Goal: Task Accomplishment & Management: Use online tool/utility

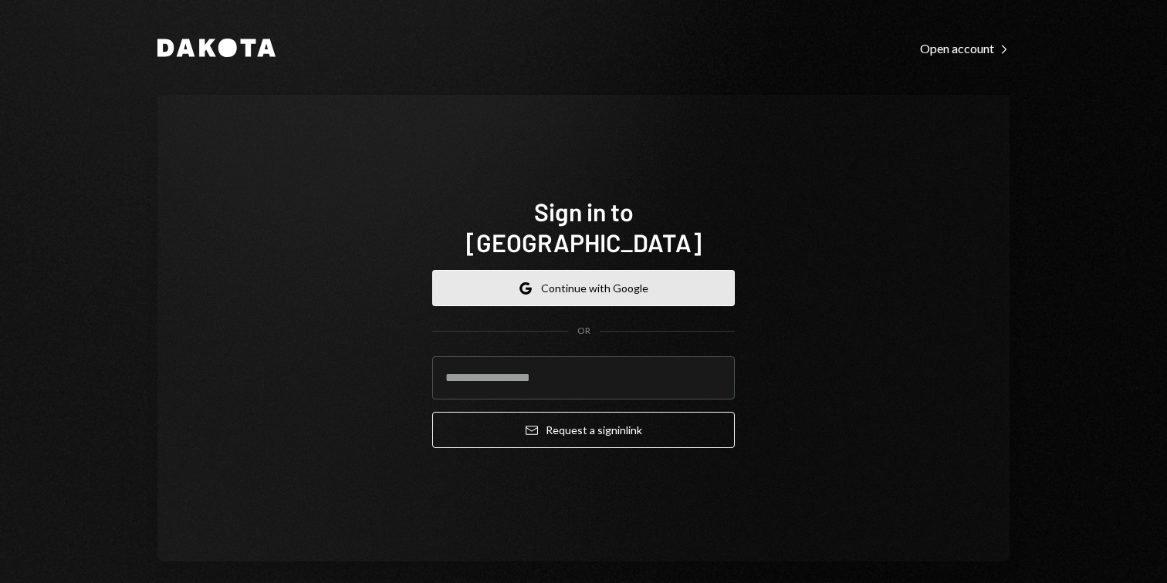
click at [593, 277] on button "Google Continue with Google" at bounding box center [583, 288] width 303 height 36
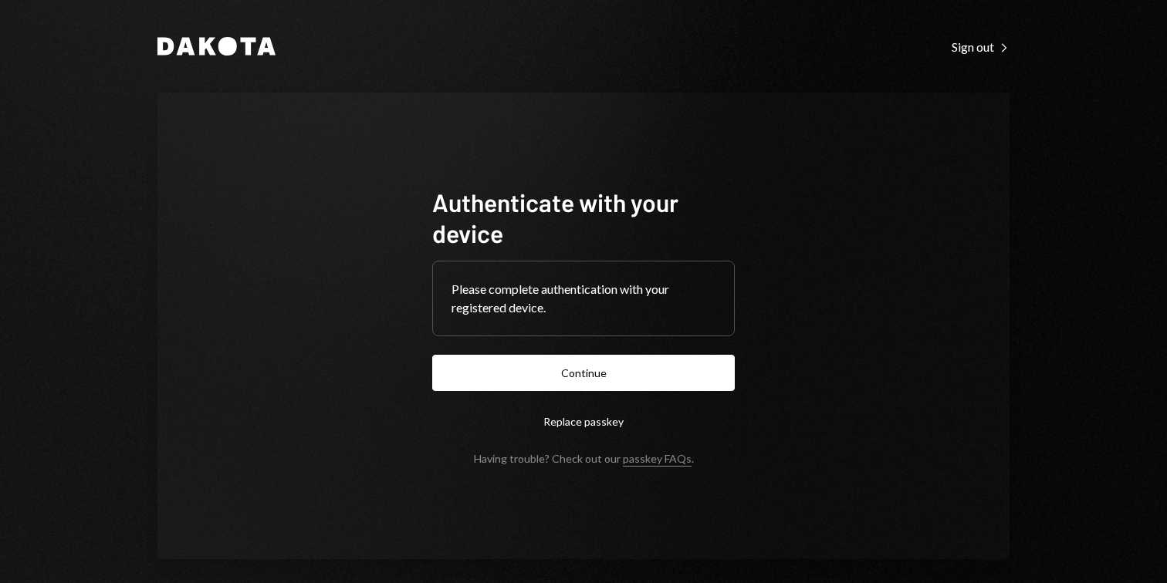
click at [588, 334] on div "Please complete authentication with your registered device." at bounding box center [583, 299] width 301 height 74
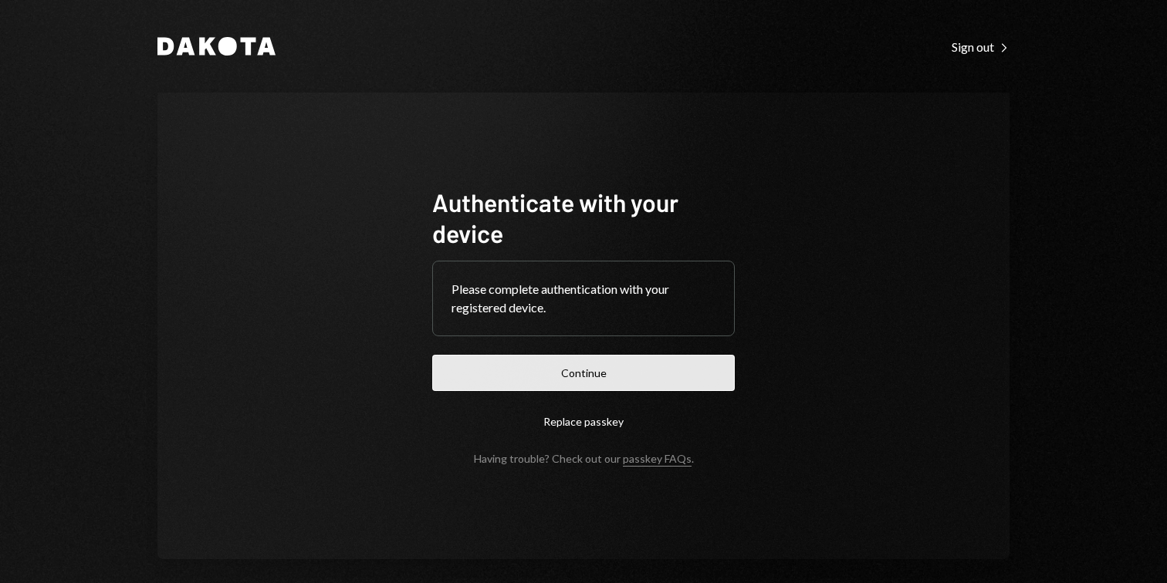
click at [588, 365] on button "Continue" at bounding box center [583, 373] width 303 height 36
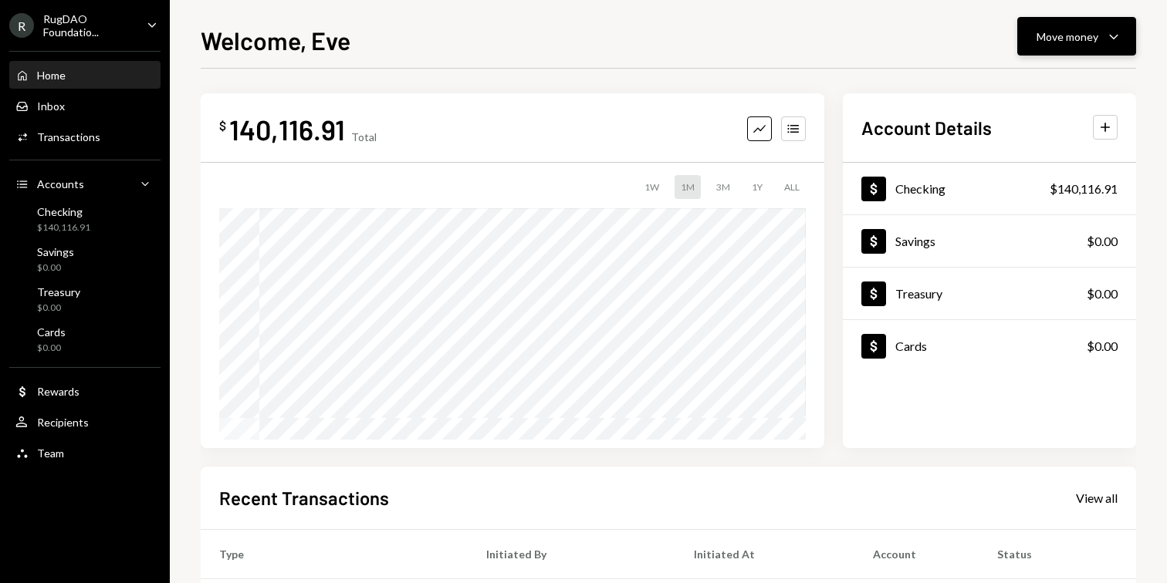
click at [1112, 31] on icon "Caret Down" at bounding box center [1113, 36] width 19 height 19
click at [1066, 22] on button "Move money Caret Down" at bounding box center [1076, 36] width 119 height 39
click at [1063, 31] on div "Move money" at bounding box center [1067, 37] width 62 height 16
click at [1038, 93] on div "Withdraw Send" at bounding box center [1052, 83] width 154 height 35
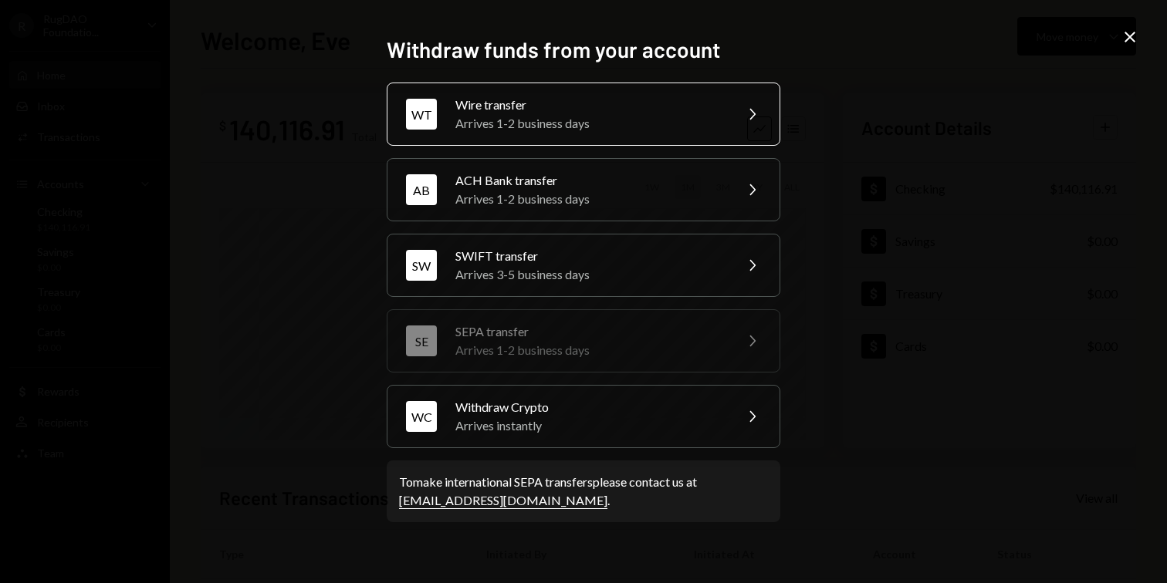
click at [505, 124] on div "Arrives 1-2 business days" at bounding box center [589, 123] width 269 height 19
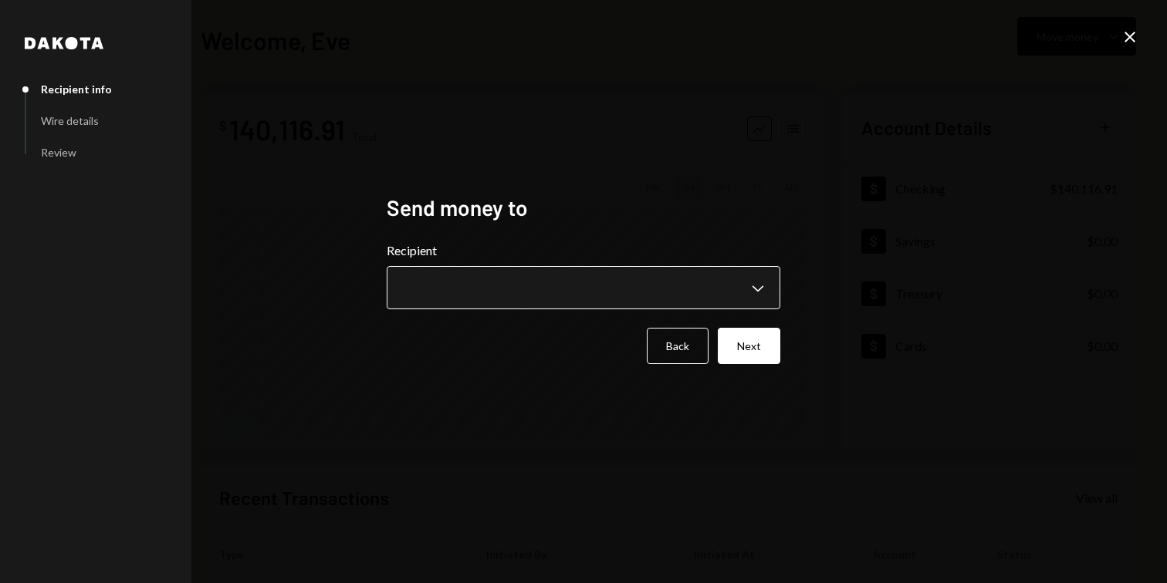
click at [485, 307] on body "**********" at bounding box center [583, 291] width 1167 height 583
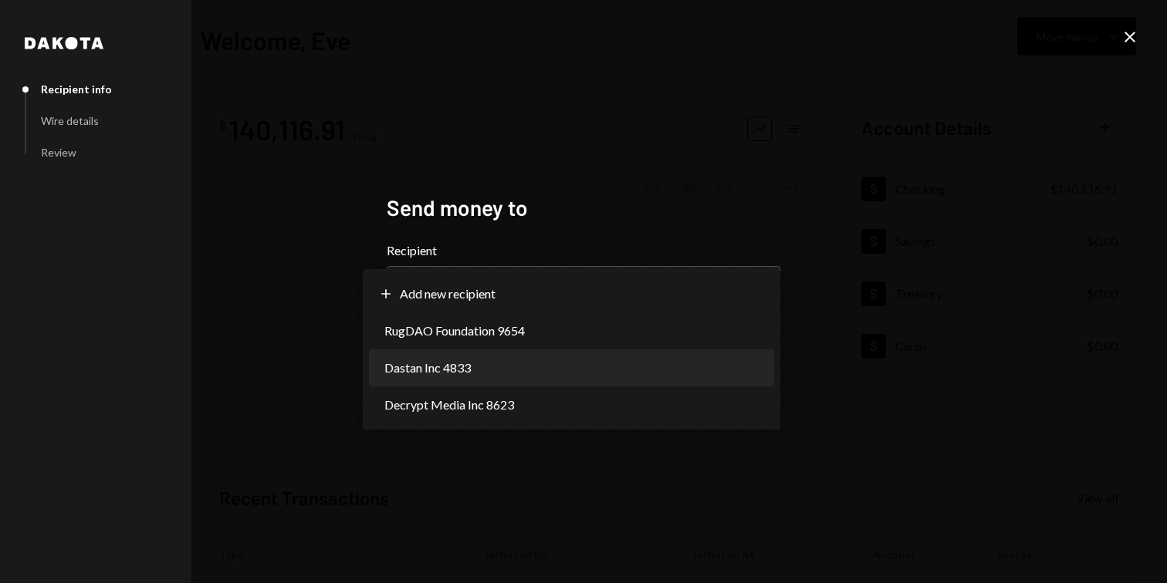
select select "**********"
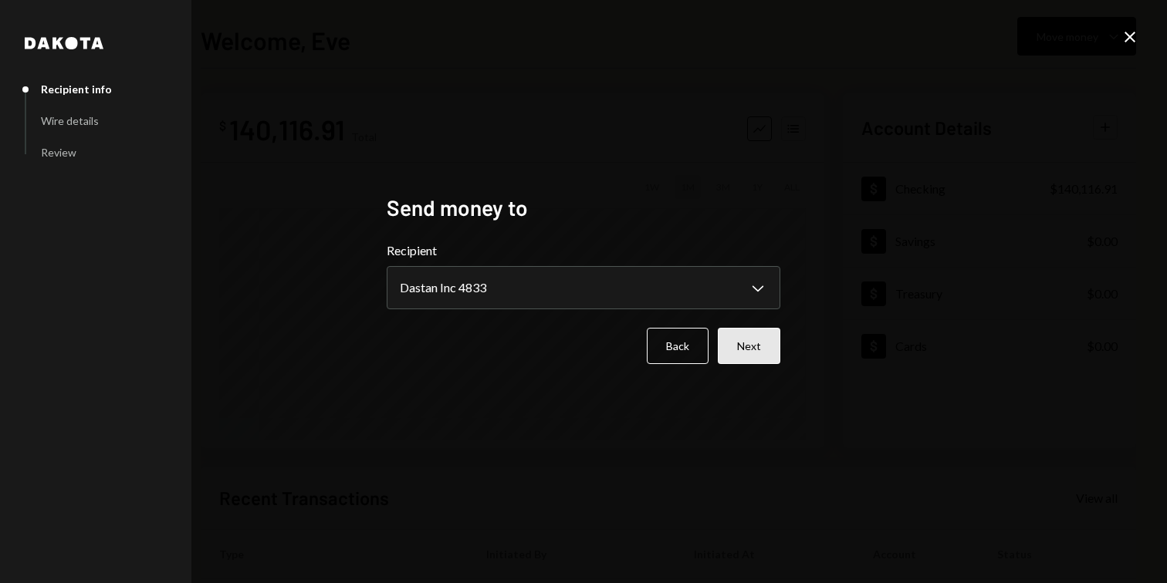
click at [743, 338] on button "Next" at bounding box center [749, 346] width 63 height 36
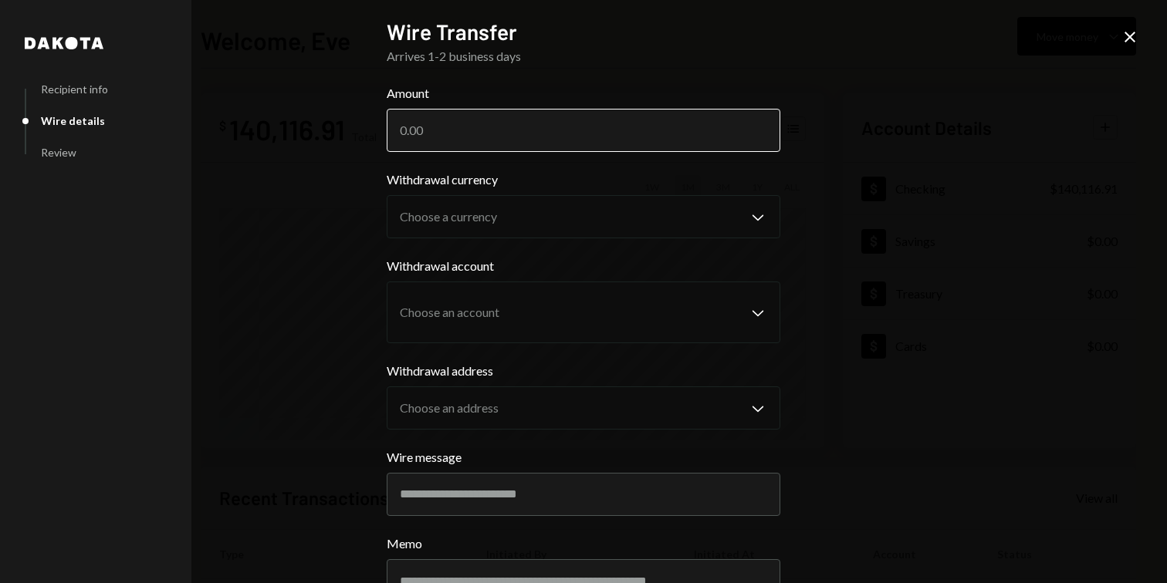
click at [526, 110] on input "Amount" at bounding box center [584, 130] width 394 height 43
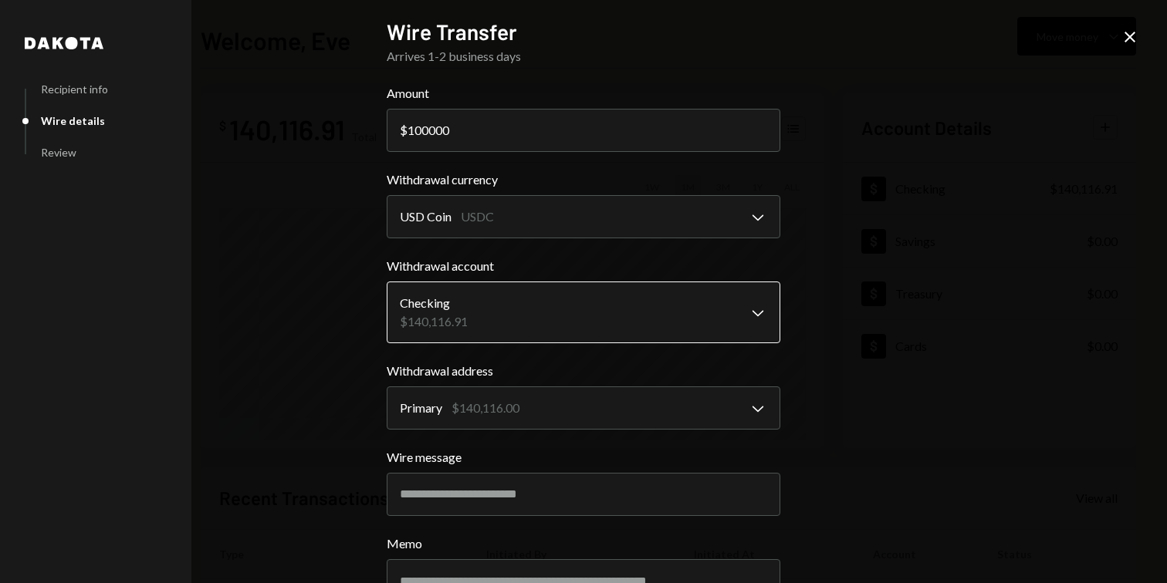
scroll to position [117, 0]
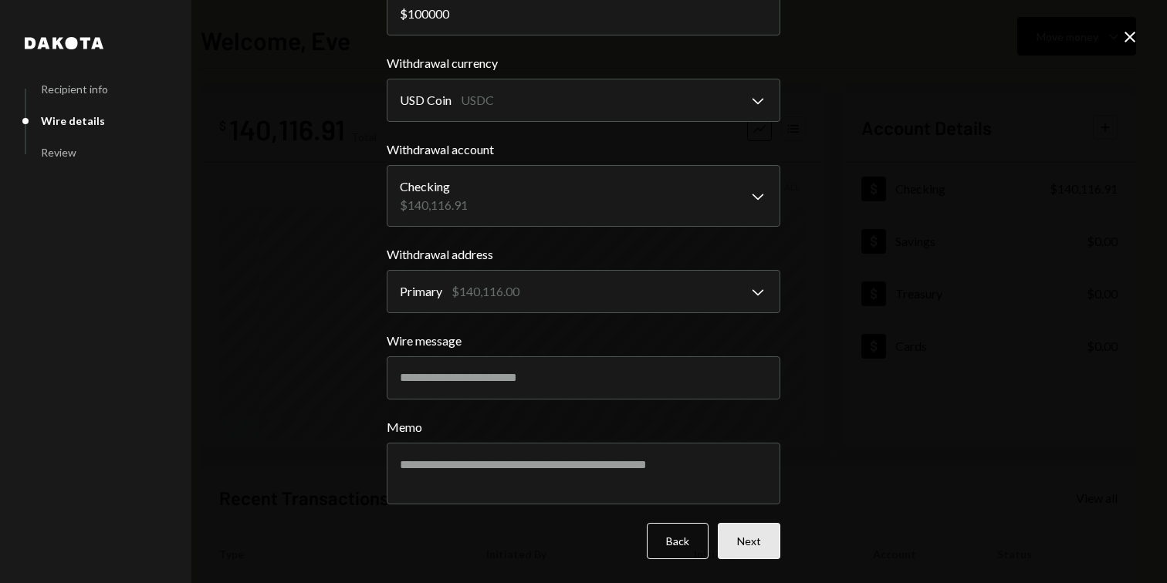
type input "100000"
click at [744, 532] on button "Next" at bounding box center [749, 541] width 63 height 36
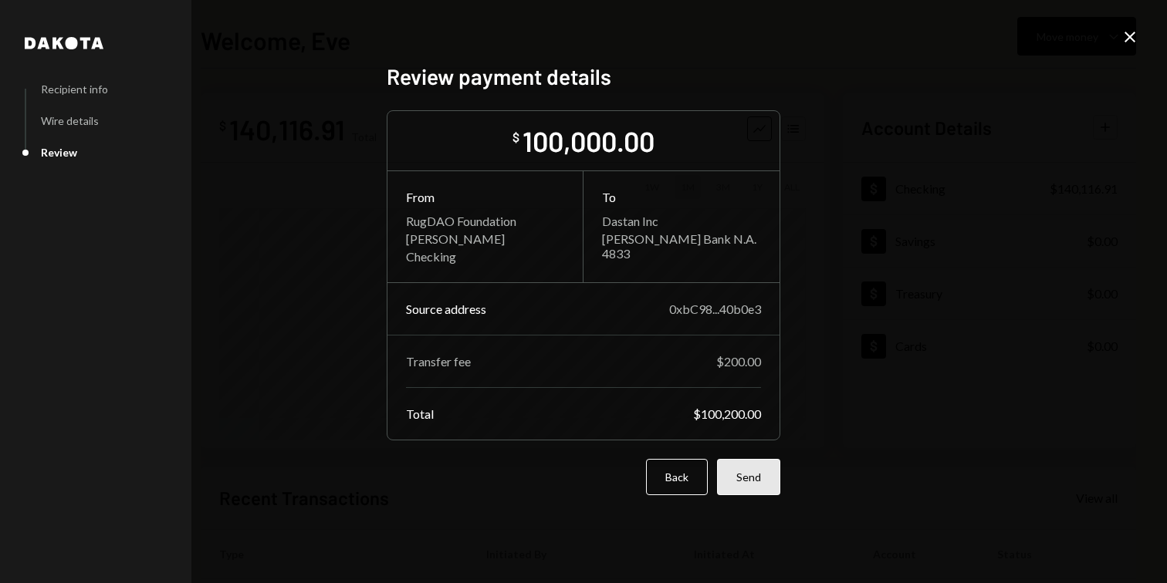
click at [741, 481] on button "Send" at bounding box center [748, 477] width 63 height 36
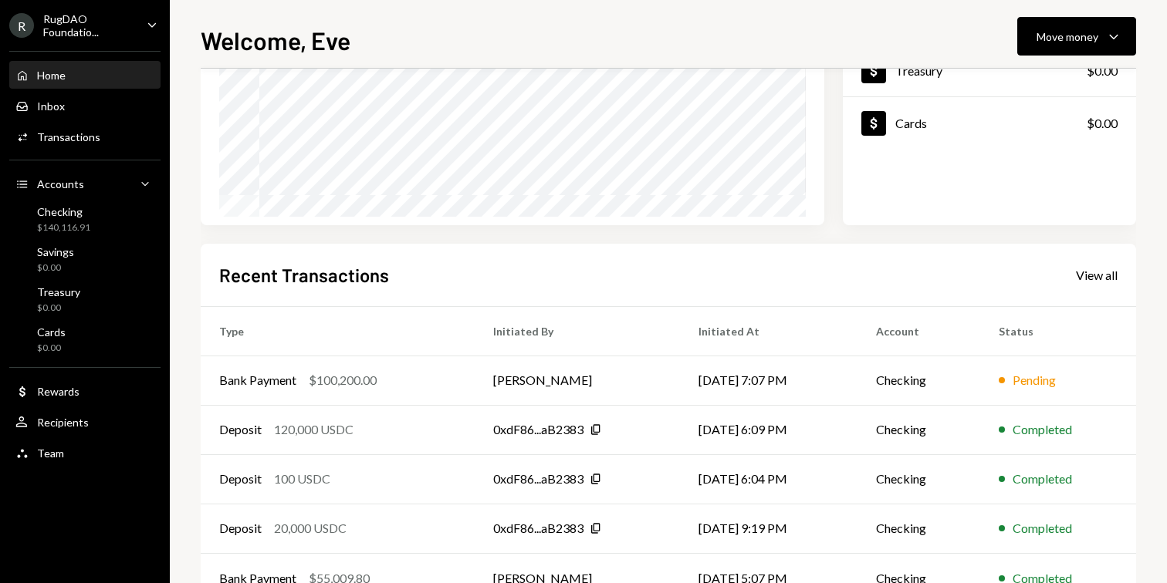
scroll to position [225, 0]
